Goal: Task Accomplishment & Management: Use online tool/utility

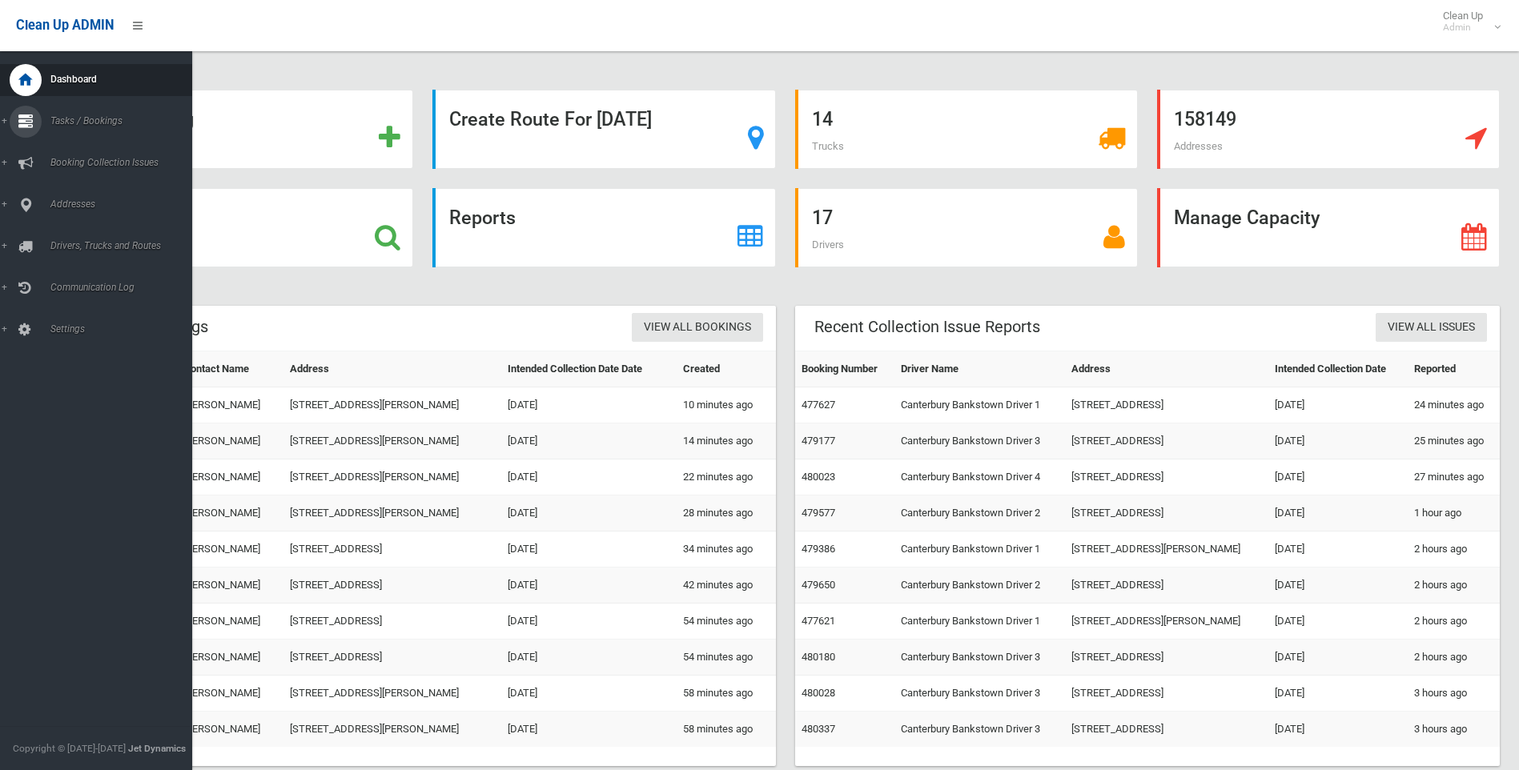
click at [23, 119] on icon at bounding box center [25, 122] width 14 height 32
click at [78, 232] on link "Search" at bounding box center [102, 238] width 204 height 22
click at [26, 129] on icon at bounding box center [25, 122] width 14 height 32
click at [78, 190] on span "Add Booking" at bounding box center [118, 193] width 145 height 11
click at [21, 208] on icon at bounding box center [25, 205] width 14 height 32
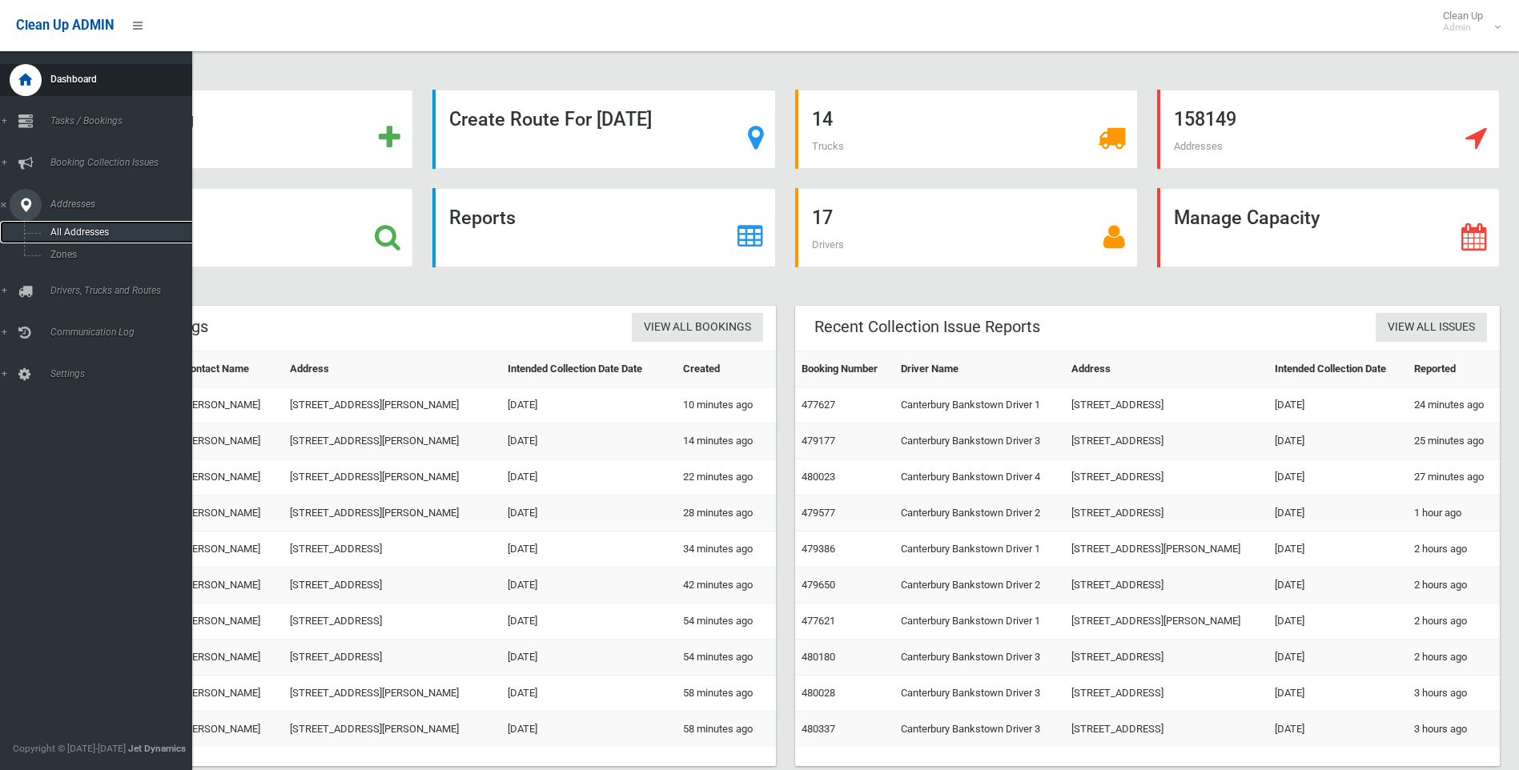
click at [94, 231] on span "All Addresses" at bounding box center [118, 232] width 145 height 11
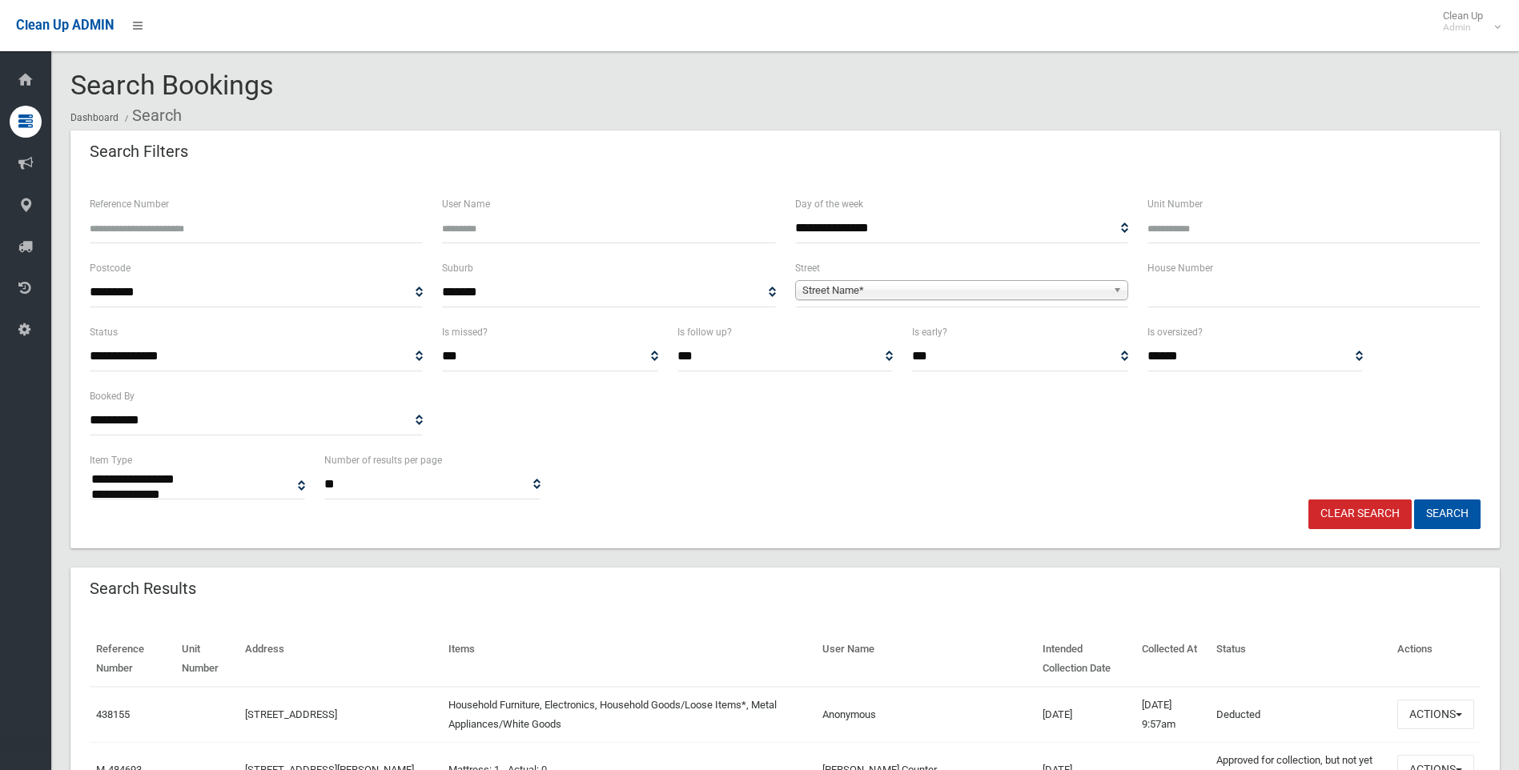
select select
